Goal: Navigation & Orientation: Find specific page/section

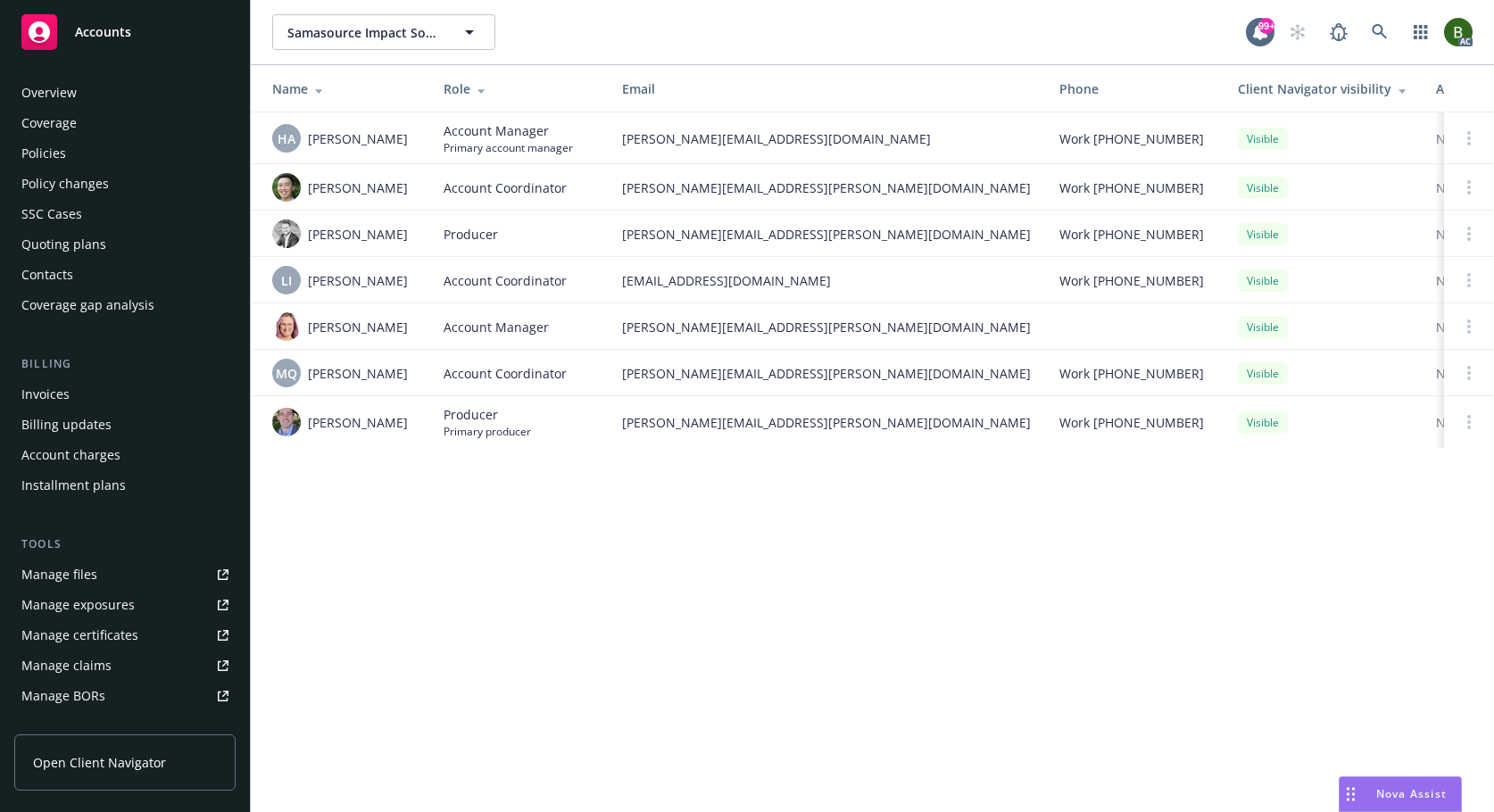
scroll to position [321, 0]
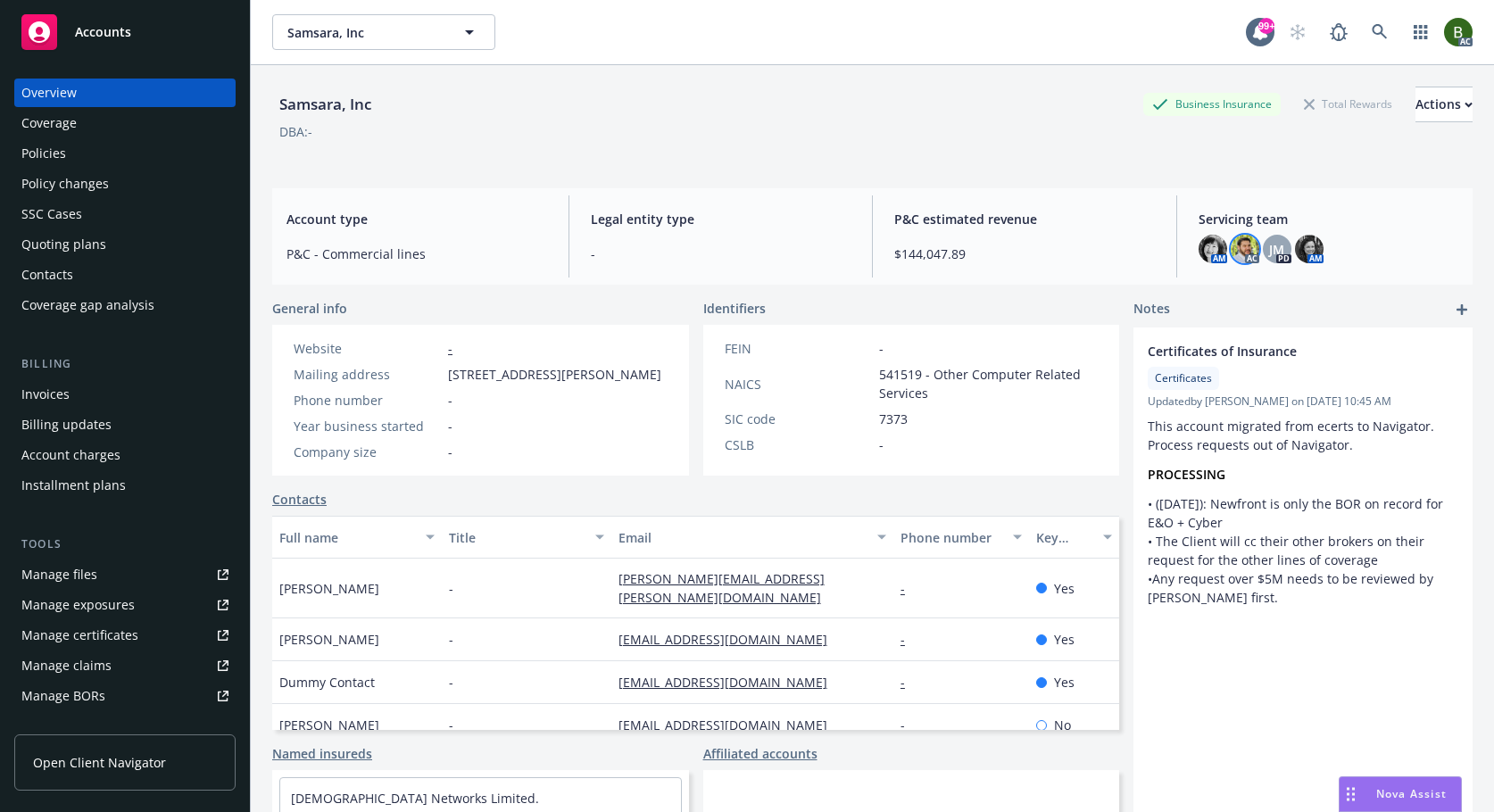
click at [1231, 249] on img at bounding box center [1245, 249] width 29 height 29
click at [1206, 256] on img at bounding box center [1212, 249] width 29 height 29
click at [1297, 239] on img at bounding box center [1308, 249] width 29 height 29
click at [1198, 242] on img at bounding box center [1212, 249] width 29 height 29
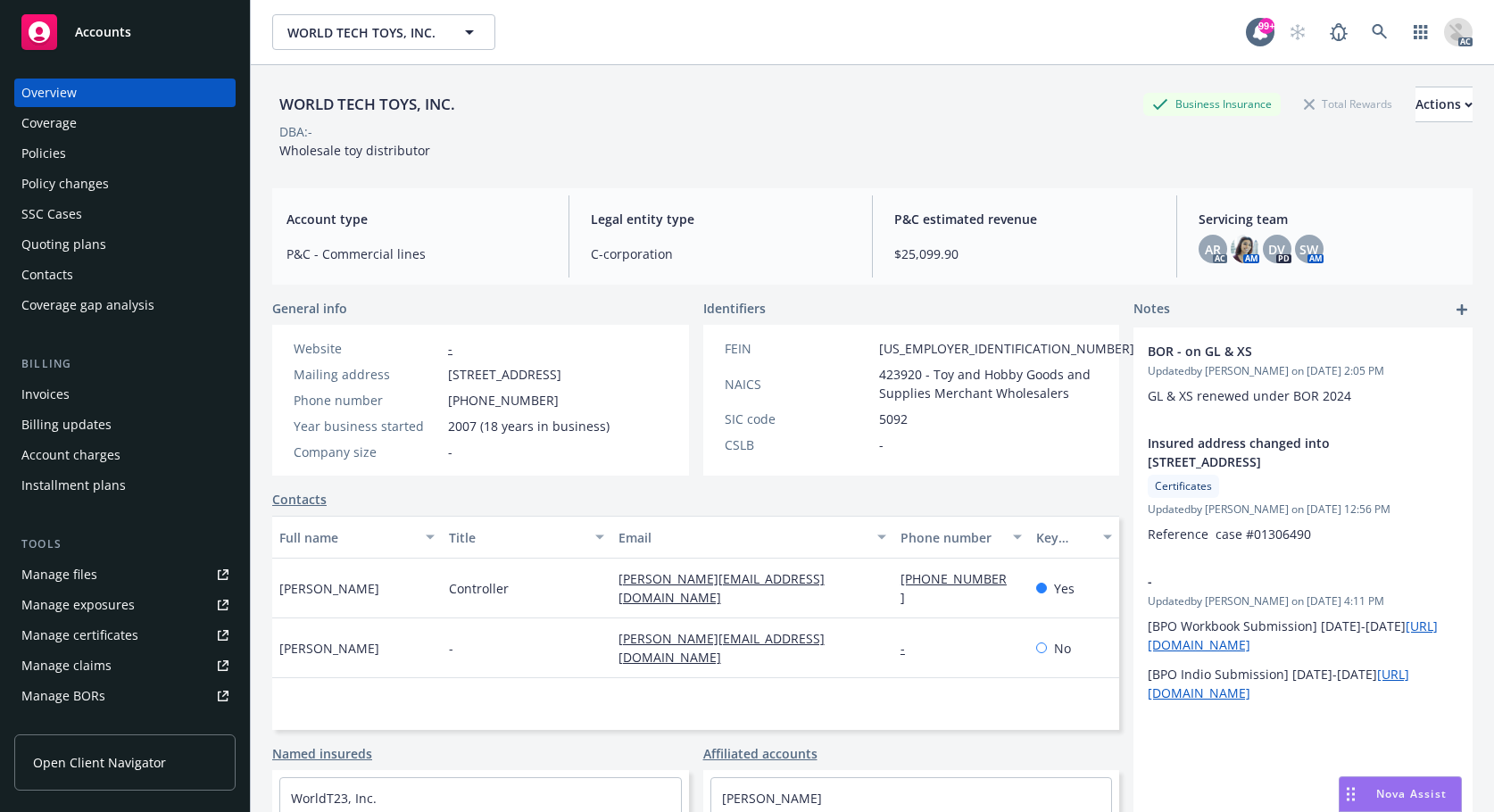
click at [62, 580] on div "Manage files" at bounding box center [59, 574] width 76 height 29
